Goal: Information Seeking & Learning: Learn about a topic

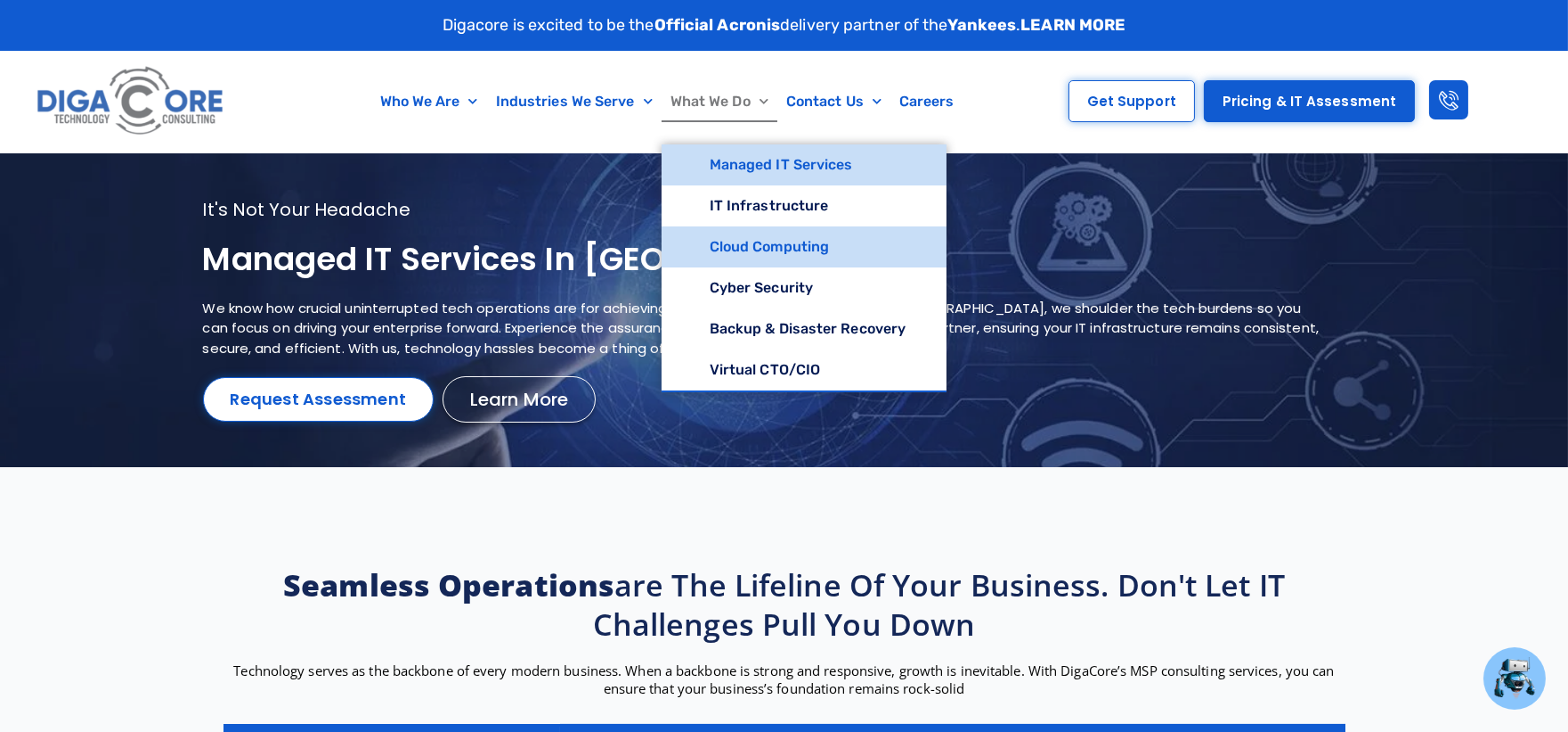
click at [714, 245] on link "Cloud Computing" at bounding box center [805, 247] width 286 height 41
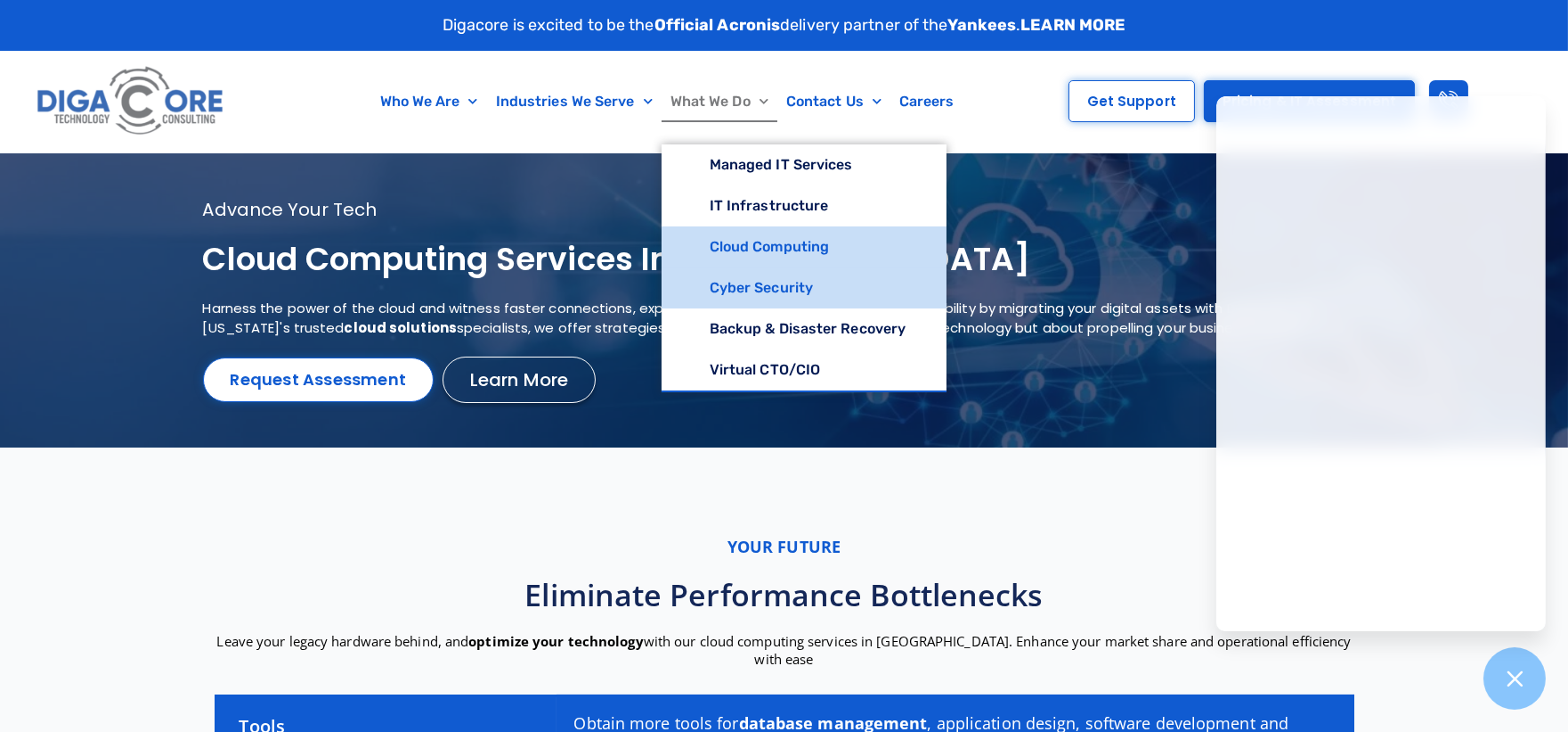
click at [750, 273] on link "Cyber Security" at bounding box center [805, 288] width 286 height 41
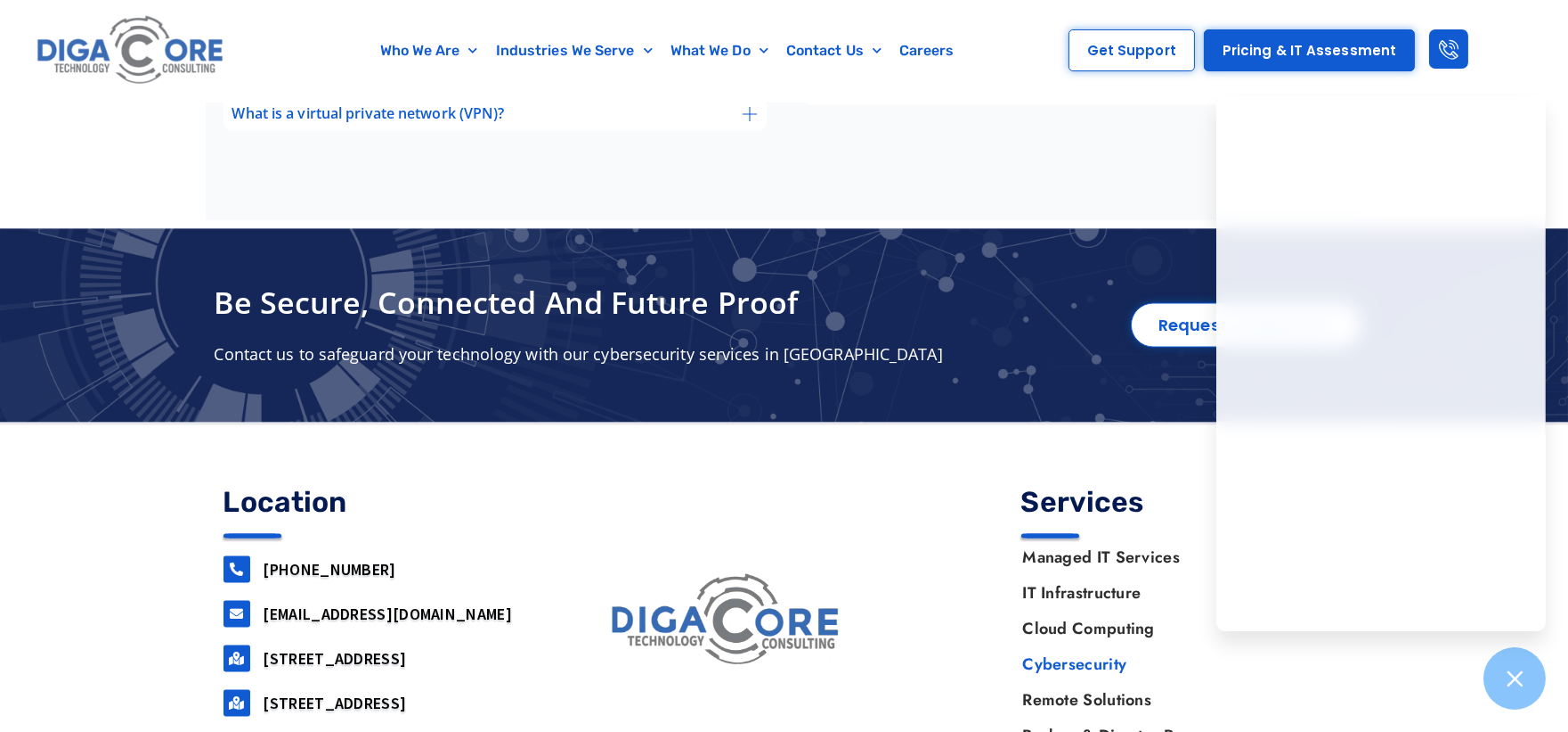
scroll to position [6358, 0]
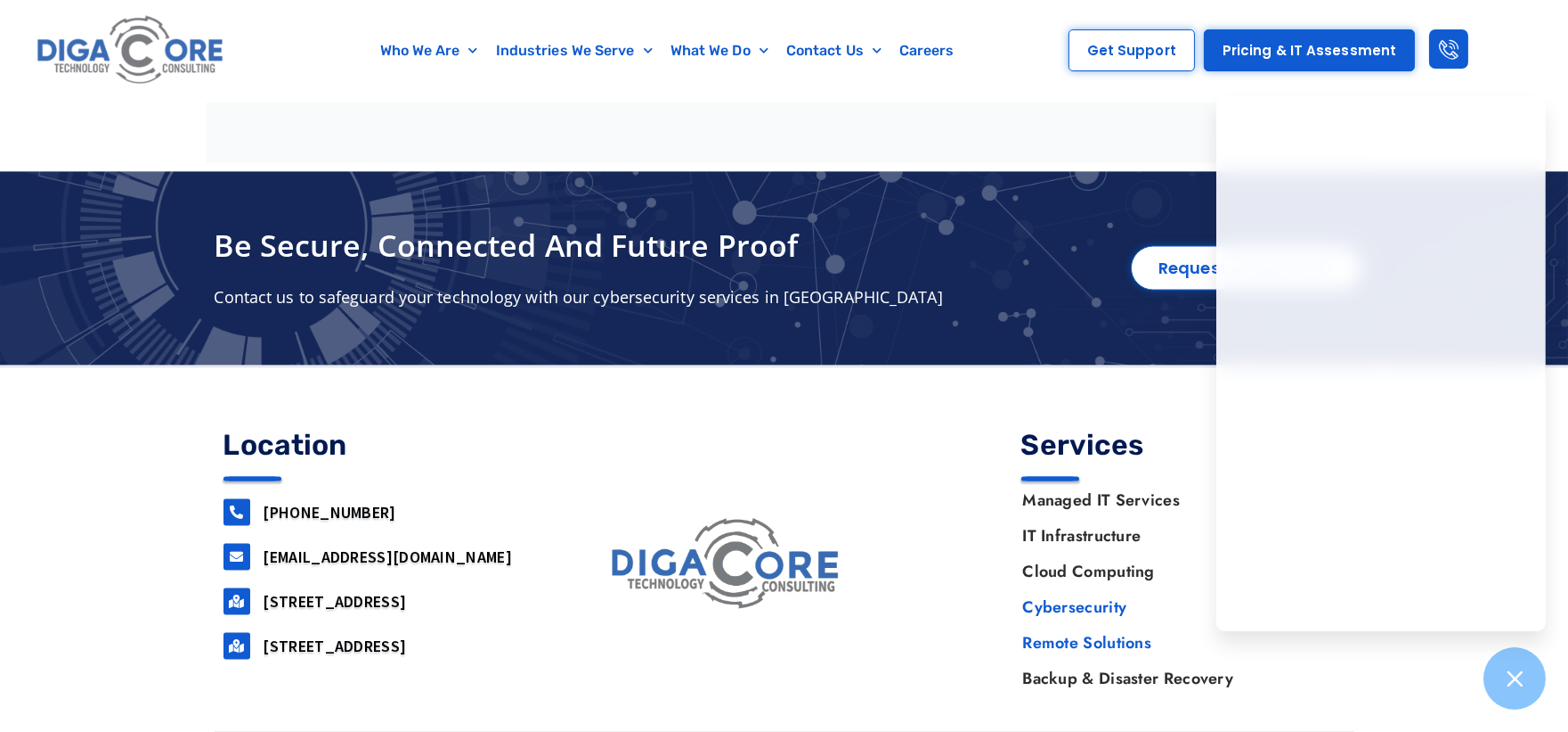
click at [1049, 624] on link "Remote Solutions" at bounding box center [1174, 642] width 340 height 35
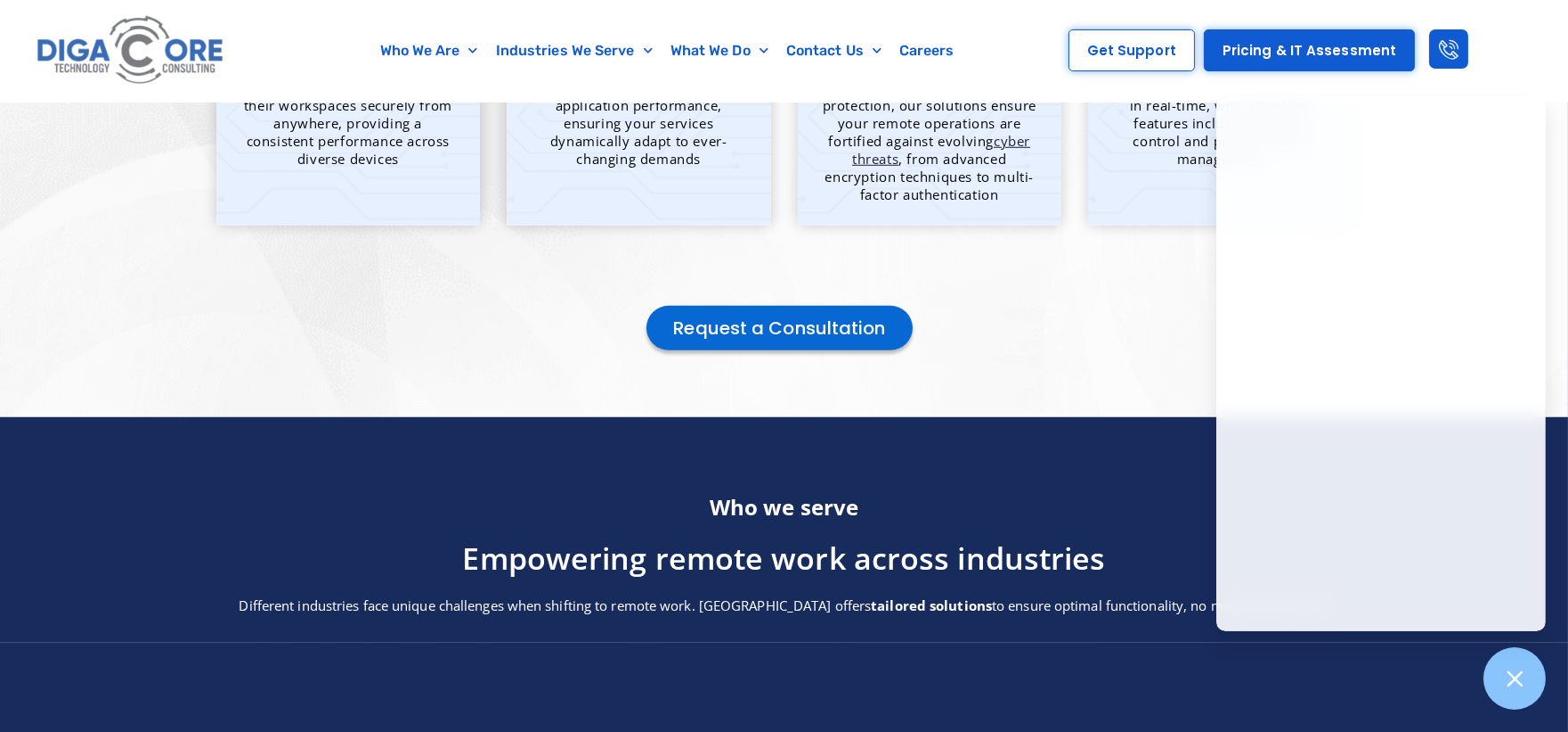
scroll to position [7124, 0]
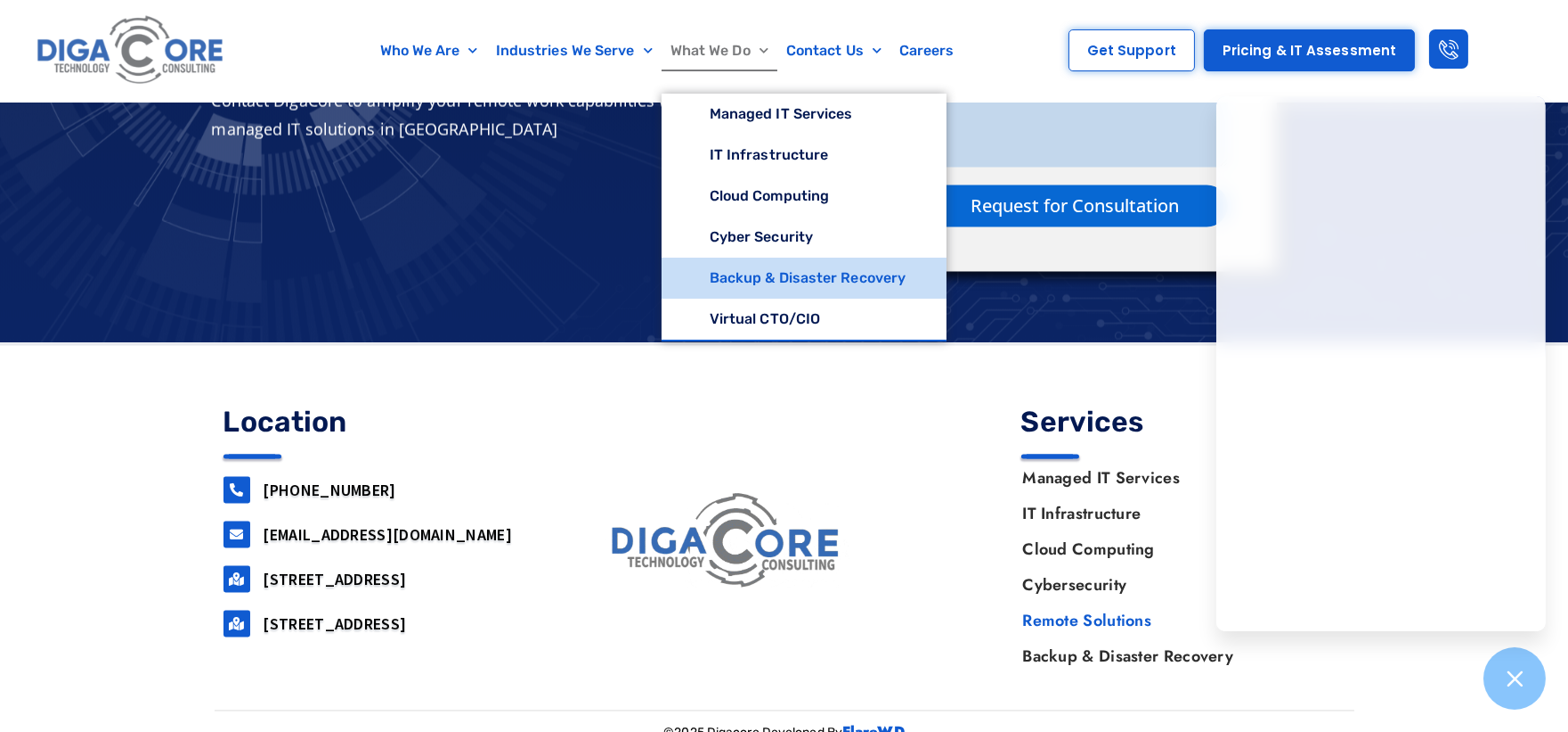
click at [733, 279] on link "Backup & Disaster Recovery" at bounding box center [805, 278] width 286 height 41
